Goal: Task Accomplishment & Management: Use online tool/utility

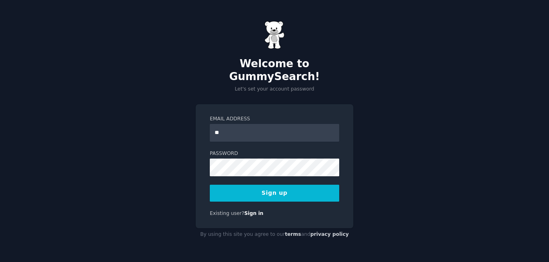
type input "*"
type input "**********"
click at [291, 191] on button "Sign up" at bounding box center [275, 193] width 130 height 17
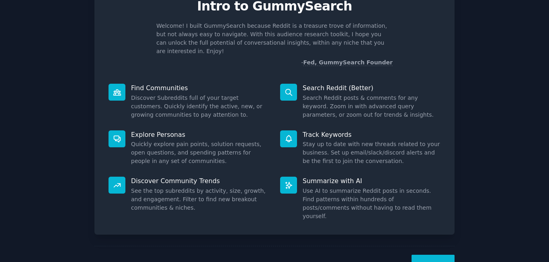
scroll to position [53, 0]
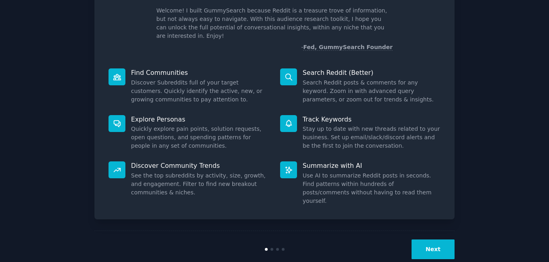
click at [436, 239] on button "Next" at bounding box center [433, 249] width 43 height 20
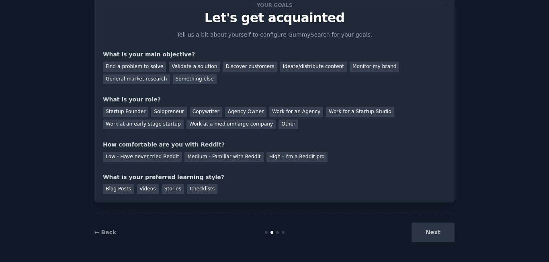
scroll to position [26, 0]
click at [223, 67] on div "Discover customers" at bounding box center [250, 67] width 54 height 10
click at [281, 67] on div "Ideate/distribute content" at bounding box center [313, 67] width 67 height 10
click at [132, 109] on div "Startup Founder" at bounding box center [125, 112] width 45 height 10
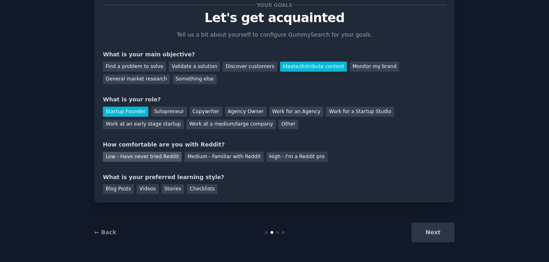
click at [165, 156] on div "Low - Have never tried Reddit" at bounding box center [142, 157] width 79 height 10
drag, startPoint x: 117, startPoint y: 187, endPoint x: 174, endPoint y: 185, distance: 57.2
click at [118, 187] on div "Blog Posts" at bounding box center [118, 189] width 31 height 10
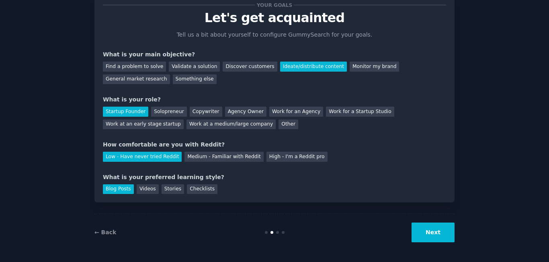
click at [427, 232] on button "Next" at bounding box center [433, 232] width 43 height 20
click at [434, 230] on div "Next" at bounding box center [395, 232] width 120 height 20
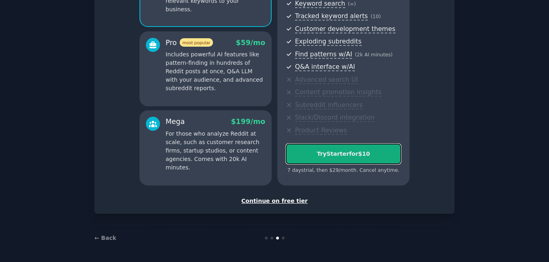
click at [351, 159] on button "Try Starter for $10" at bounding box center [343, 154] width 115 height 21
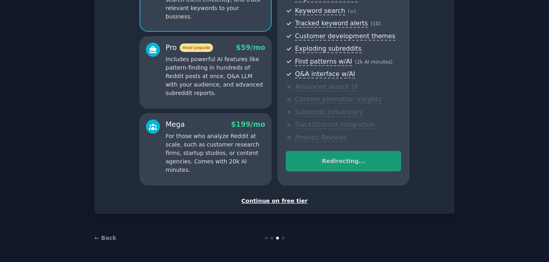
scroll to position [113, 0]
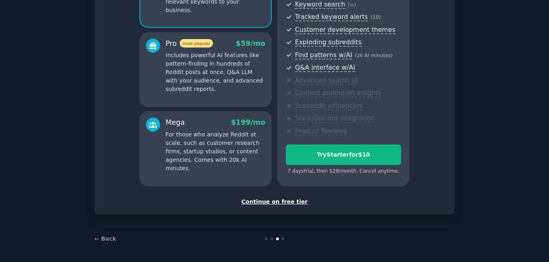
scroll to position [120, 0]
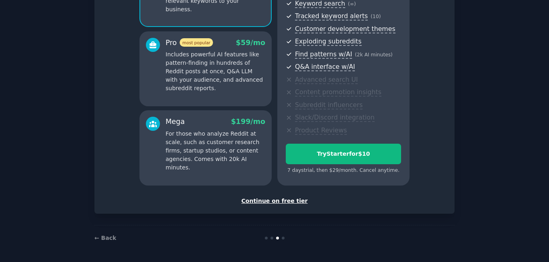
click at [256, 202] on div "Continue on free tier" at bounding box center [274, 201] width 343 height 8
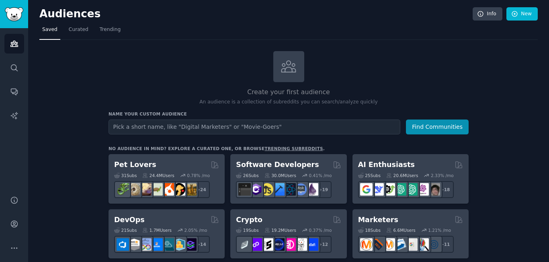
click at [519, 14] on link "New" at bounding box center [522, 14] width 31 height 14
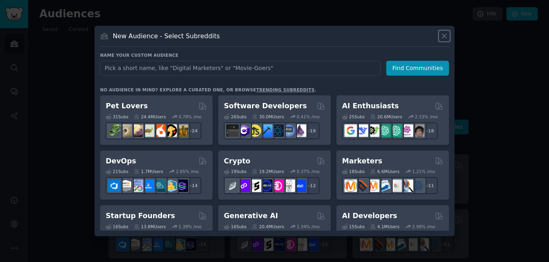
click at [442, 34] on icon at bounding box center [444, 36] width 8 height 8
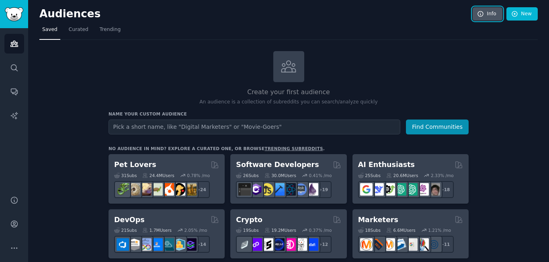
click at [492, 15] on link "Info" at bounding box center [488, 14] width 30 height 14
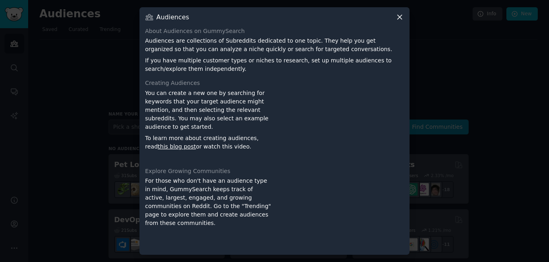
click at [401, 15] on icon at bounding box center [400, 17] width 4 height 4
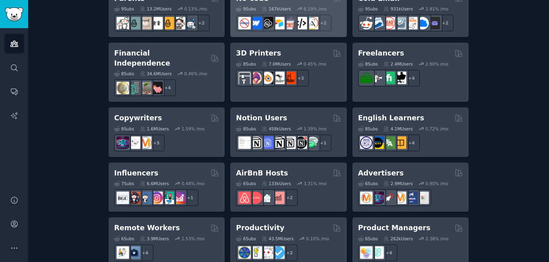
scroll to position [563, 0]
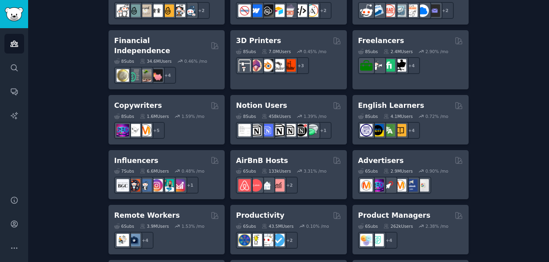
drag, startPoint x: 180, startPoint y: 40, endPoint x: 76, endPoint y: 103, distance: 121.6
click at [152, 39] on h2 "Financial Independence" at bounding box center [161, 46] width 94 height 20
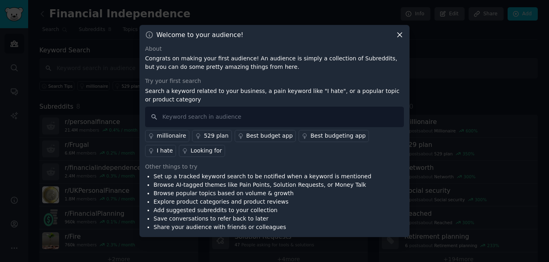
click at [397, 37] on icon at bounding box center [400, 35] width 8 height 8
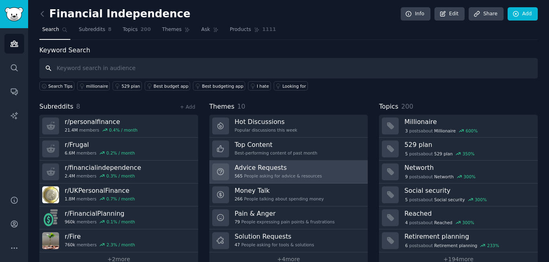
scroll to position [16, 0]
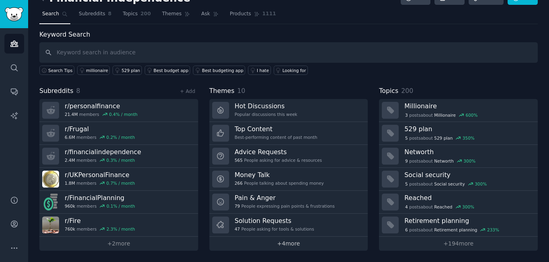
click at [289, 243] on link "+ 4 more" at bounding box center [289, 243] width 159 height 14
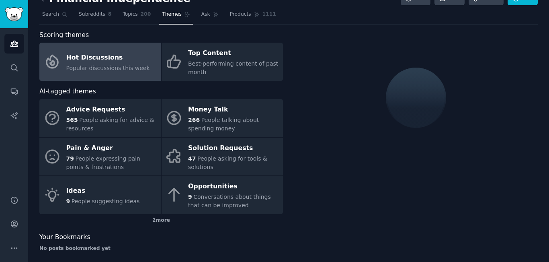
scroll to position [16, 0]
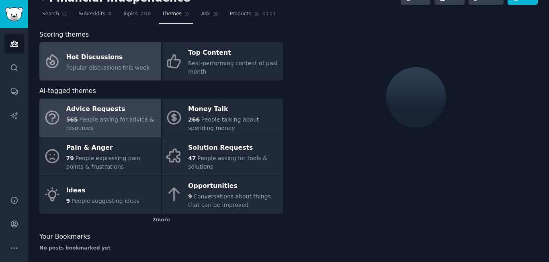
click at [148, 135] on link "Advice Requests 565 People asking for advice & resources" at bounding box center [100, 118] width 122 height 38
